Goal: Check status

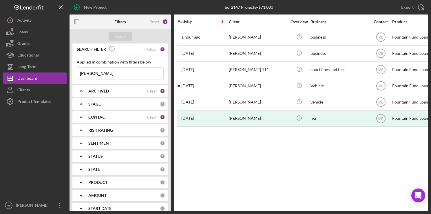
click at [132, 75] on input "[PERSON_NAME]" at bounding box center [120, 73] width 86 height 12
type input "a"
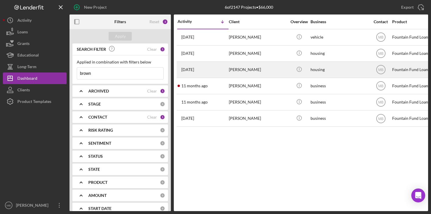
type input "brown"
click at [213, 72] on div "[DATE] [PERSON_NAME]" at bounding box center [203, 69] width 51 height 15
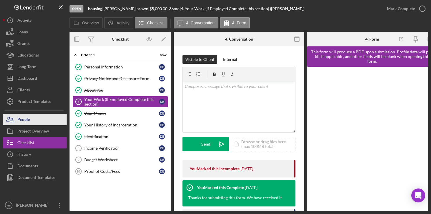
click at [23, 120] on div "People" at bounding box center [23, 120] width 12 height 13
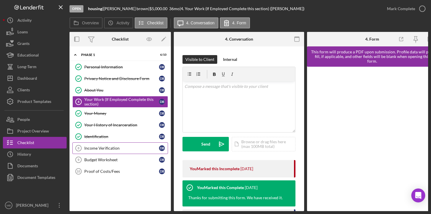
click at [123, 143] on link "Income Verification 8 Income Verification d b" at bounding box center [120, 148] width 96 height 12
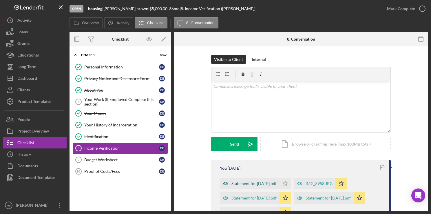
click at [253, 182] on div "Statement for [DATE].pdf" at bounding box center [253, 183] width 45 height 5
